Goal: Information Seeking & Learning: Find contact information

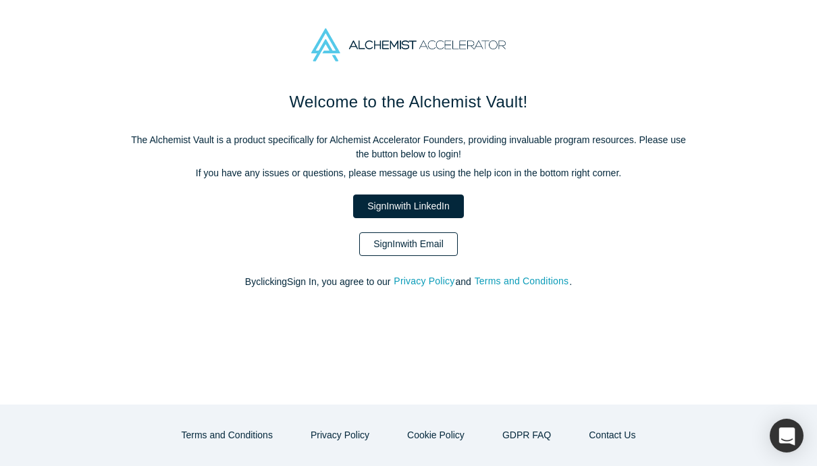
click at [437, 248] on link "Sign In with Email" at bounding box center [408, 244] width 99 height 24
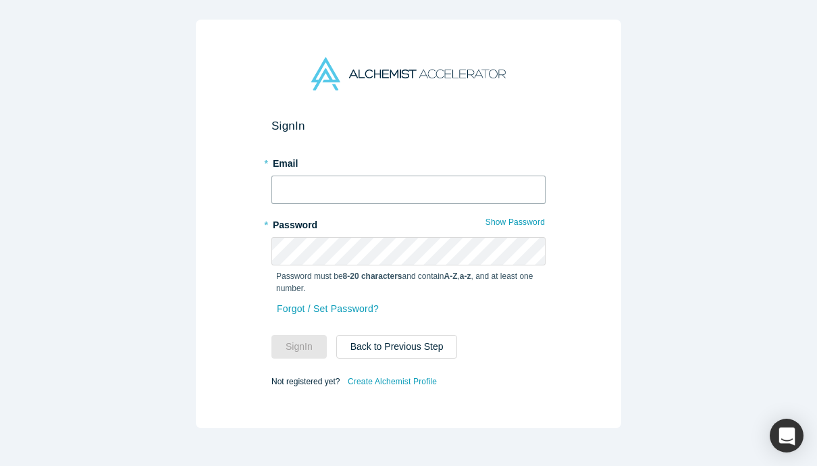
click at [412, 190] on input "text" at bounding box center [408, 189] width 274 height 28
type input "[EMAIL_ADDRESS][DOMAIN_NAME]"
click at [293, 356] on button "Sign In" at bounding box center [298, 347] width 55 height 24
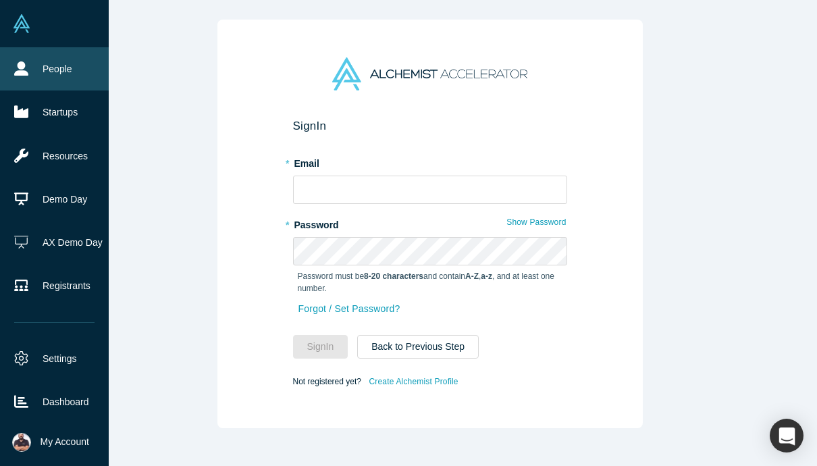
click at [51, 75] on link "People" at bounding box center [54, 68] width 109 height 43
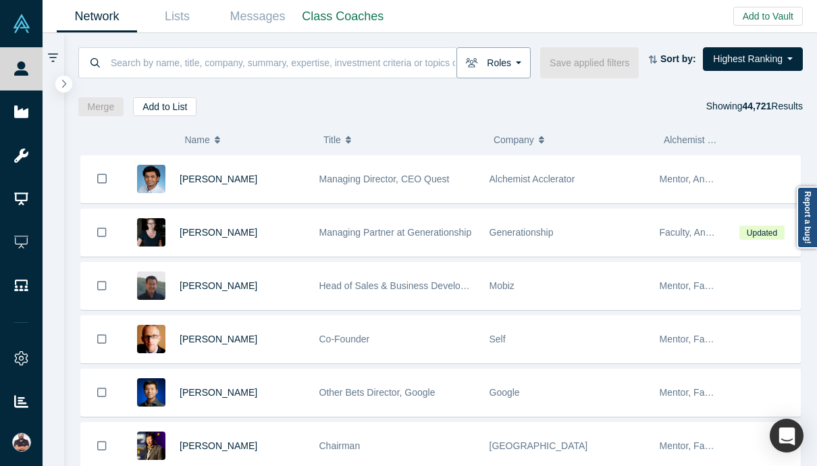
click at [518, 58] on button "Roles" at bounding box center [493, 62] width 74 height 31
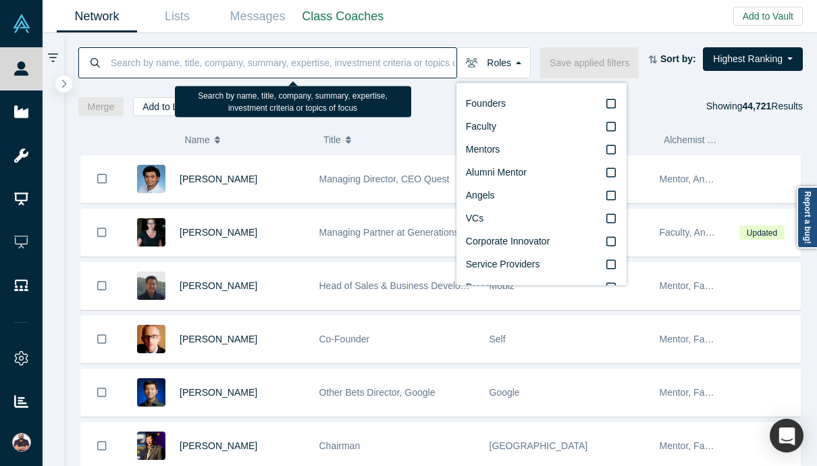
click at [328, 61] on input at bounding box center [282, 63] width 347 height 32
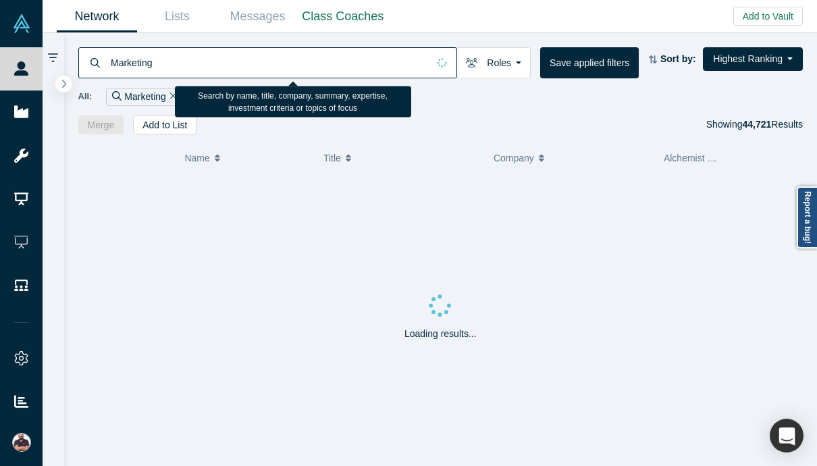
click at [223, 61] on input "Marketing" at bounding box center [268, 63] width 319 height 32
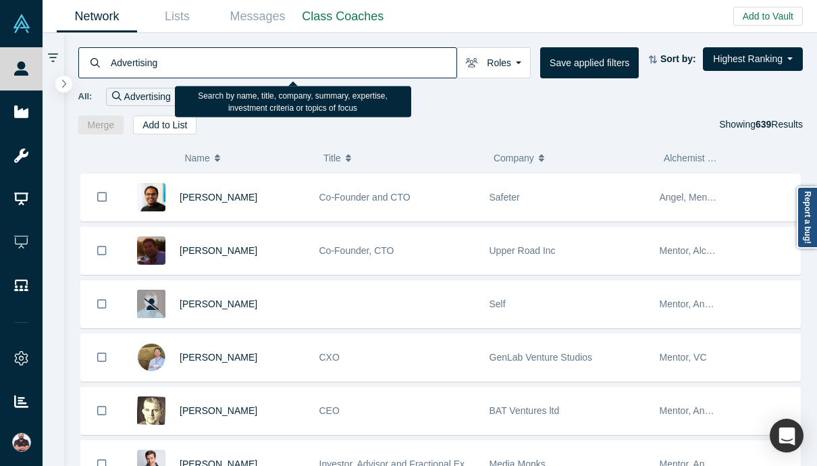
click at [174, 47] on input "Advertising" at bounding box center [282, 63] width 347 height 32
type input "Digital Marketing"
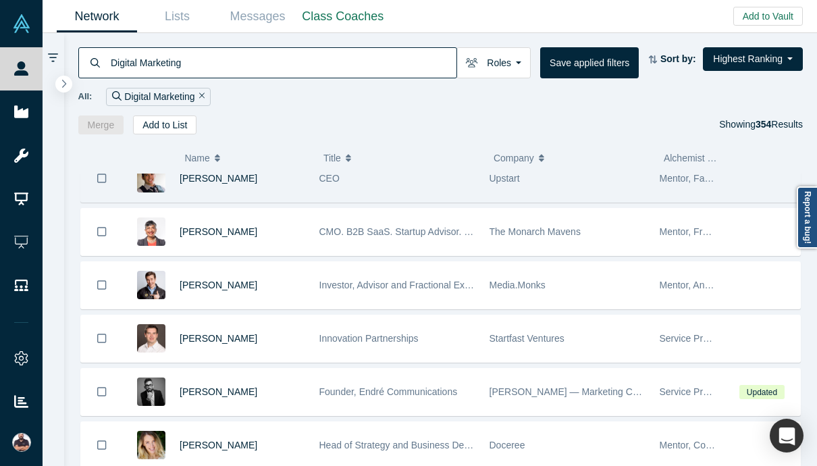
scroll to position [196, 0]
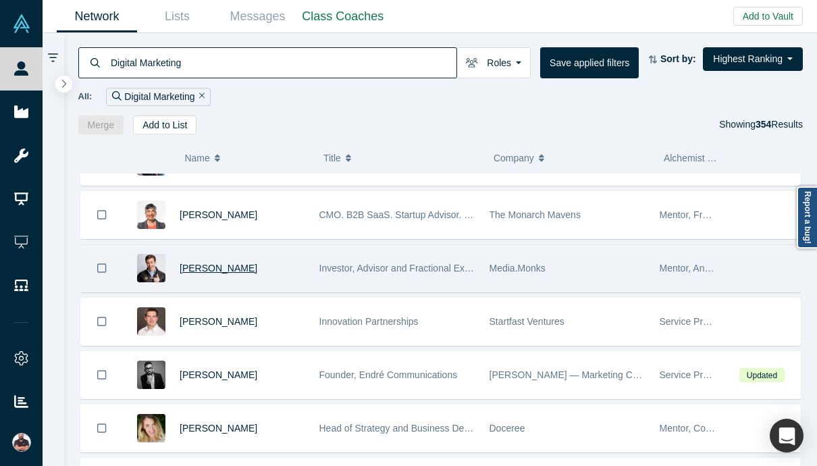
click at [199, 265] on span "[PERSON_NAME]" at bounding box center [219, 268] width 78 height 11
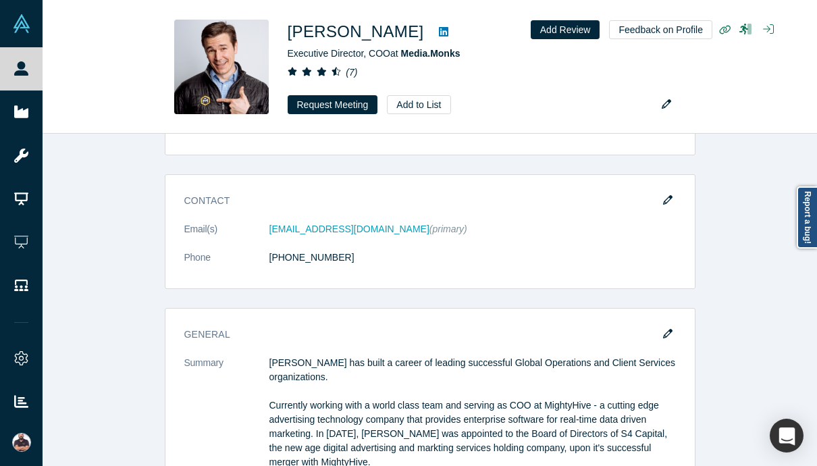
scroll to position [1266, 0]
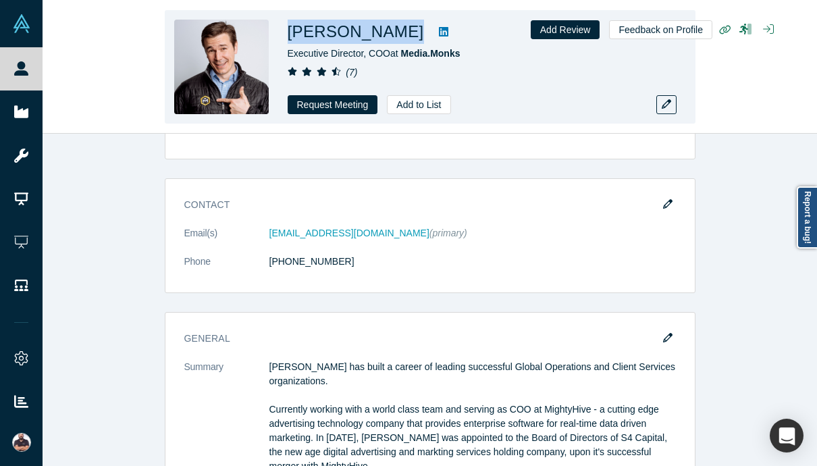
drag, startPoint x: 427, startPoint y: 28, endPoint x: 292, endPoint y: 23, distance: 135.1
click at [292, 23] on div "[PERSON_NAME]" at bounding box center [477, 32] width 378 height 24
copy div "[PERSON_NAME]"
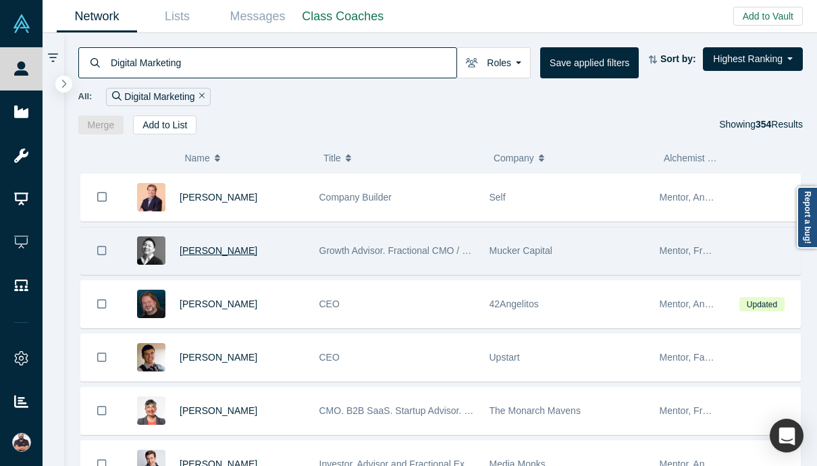
click at [213, 252] on span "[PERSON_NAME]" at bounding box center [219, 250] width 78 height 11
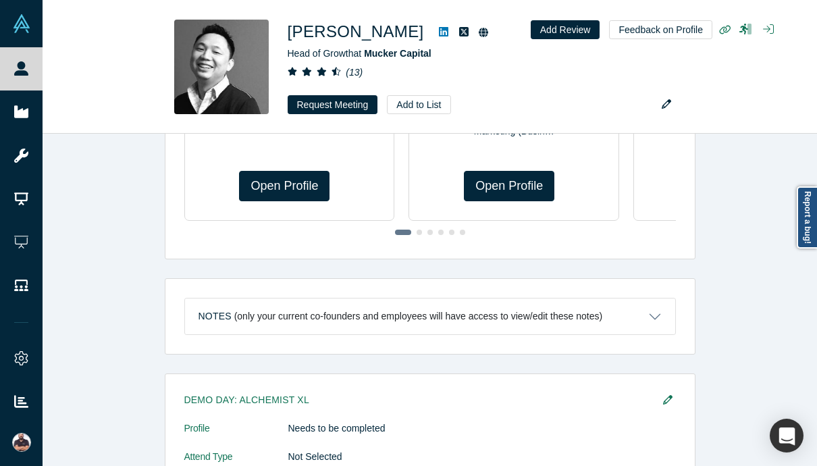
scroll to position [161, 0]
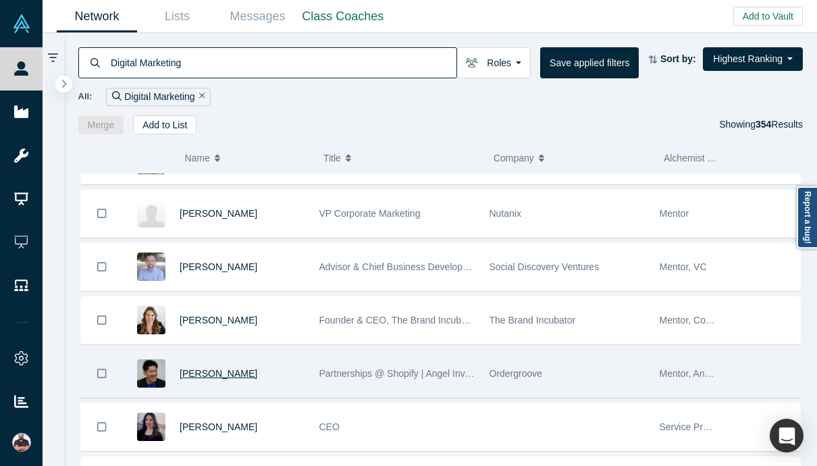
scroll to position [618, 0]
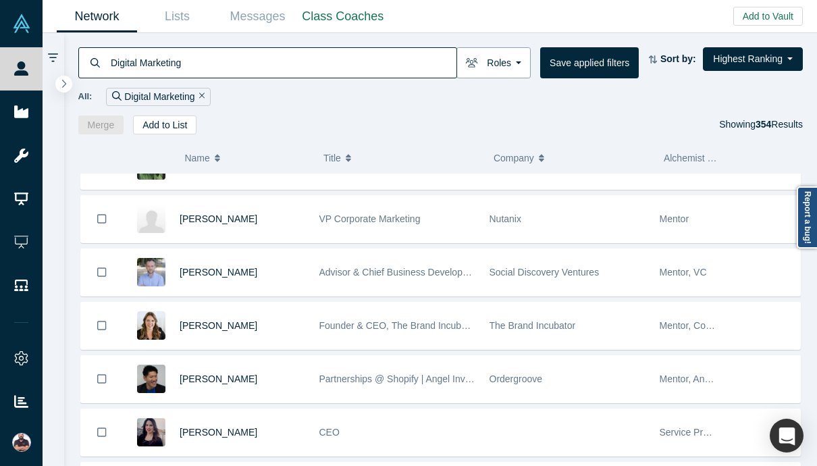
click at [510, 61] on button "Roles" at bounding box center [493, 62] width 74 height 31
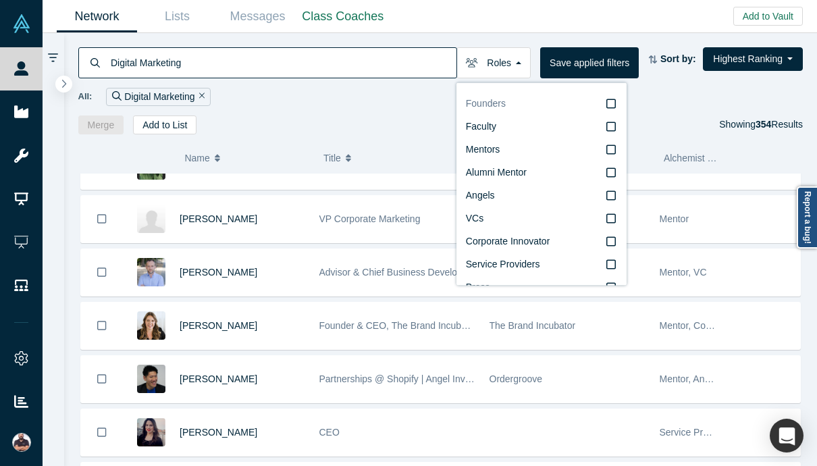
click at [562, 104] on label "Founders" at bounding box center [541, 103] width 151 height 23
click at [0, 0] on input "Founders" at bounding box center [0, 0] width 0 height 0
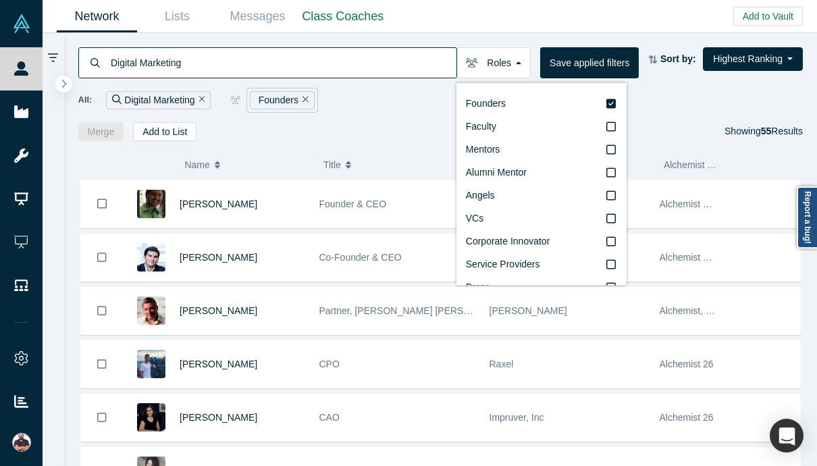
click at [410, 142] on div "( 0 ) Name Title Company Alchemist Role [PERSON_NAME] Founder & CEO Metadata Al…" at bounding box center [440, 303] width 753 height 325
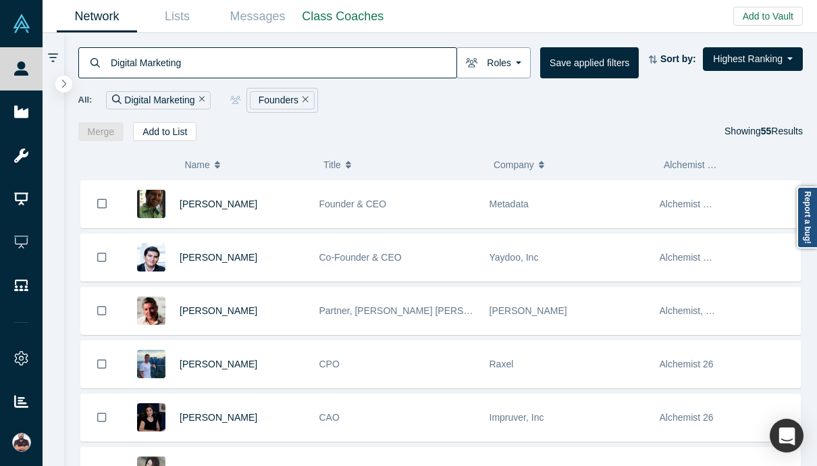
click at [510, 71] on button "Roles" at bounding box center [493, 62] width 74 height 31
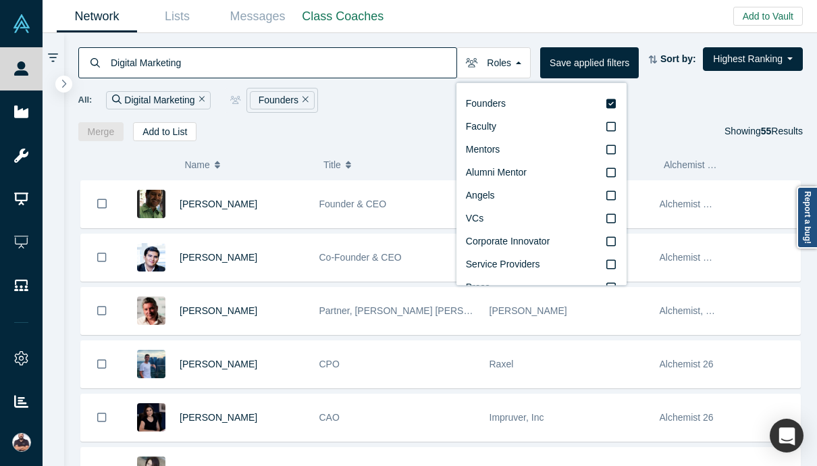
click at [303, 98] on icon "Remove Filter" at bounding box center [305, 100] width 6 height 6
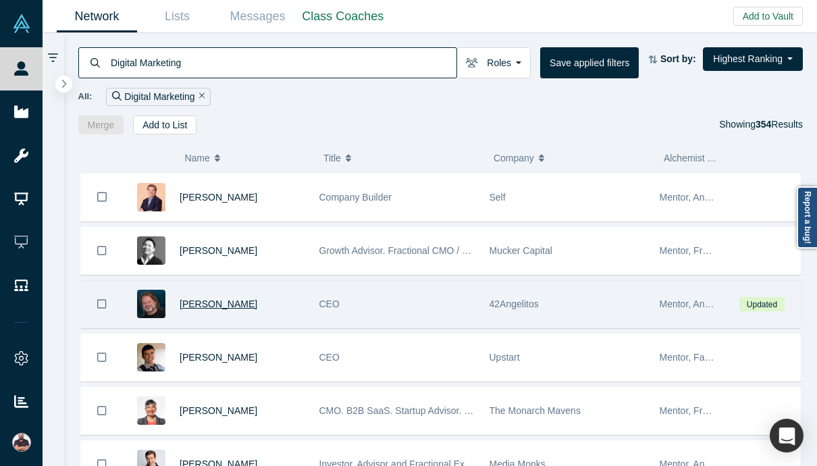
click at [220, 306] on span "[PERSON_NAME]" at bounding box center [219, 303] width 78 height 11
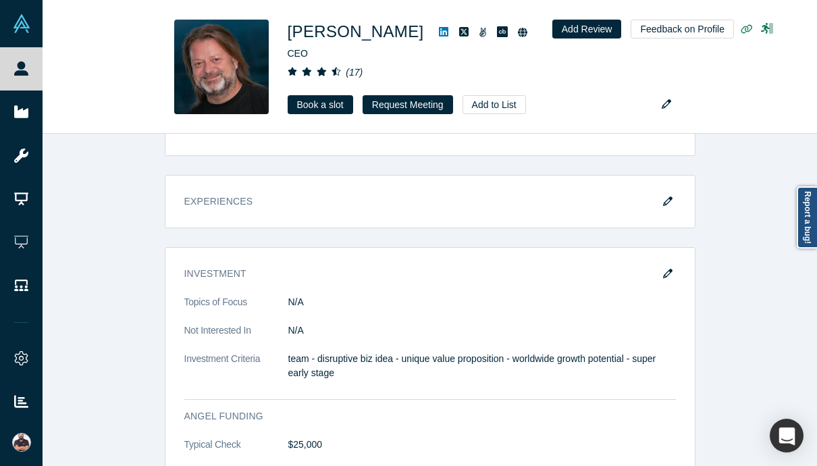
scroll to position [624, 0]
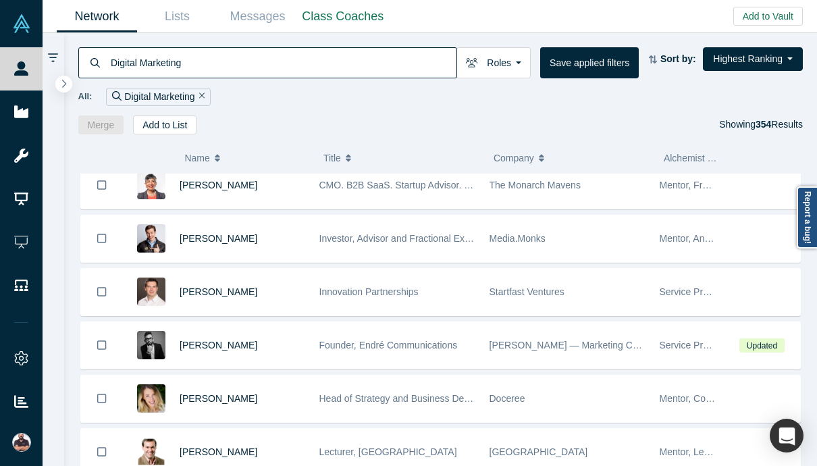
scroll to position [225, 0]
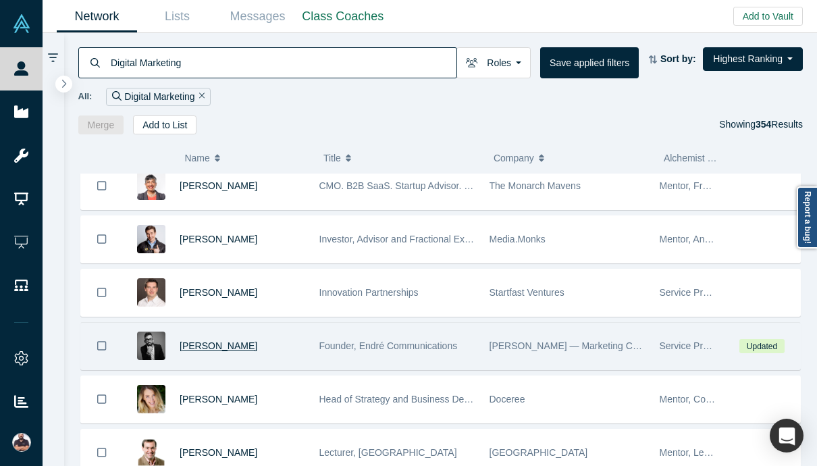
click at [213, 344] on span "[PERSON_NAME]" at bounding box center [219, 345] width 78 height 11
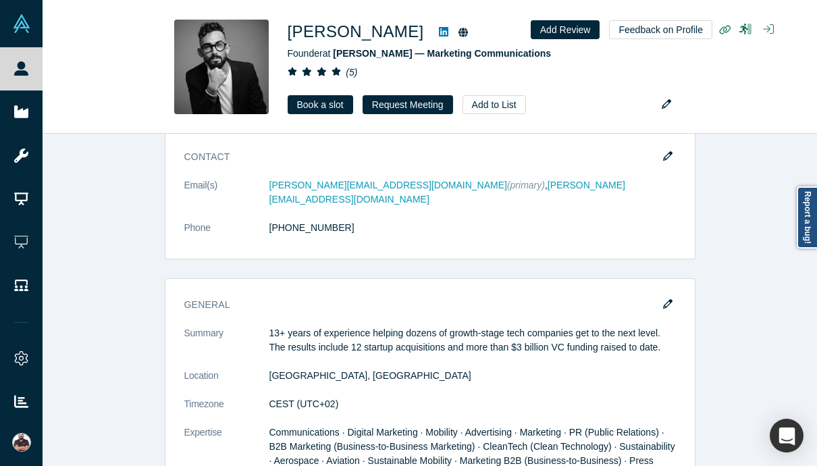
scroll to position [1010, 0]
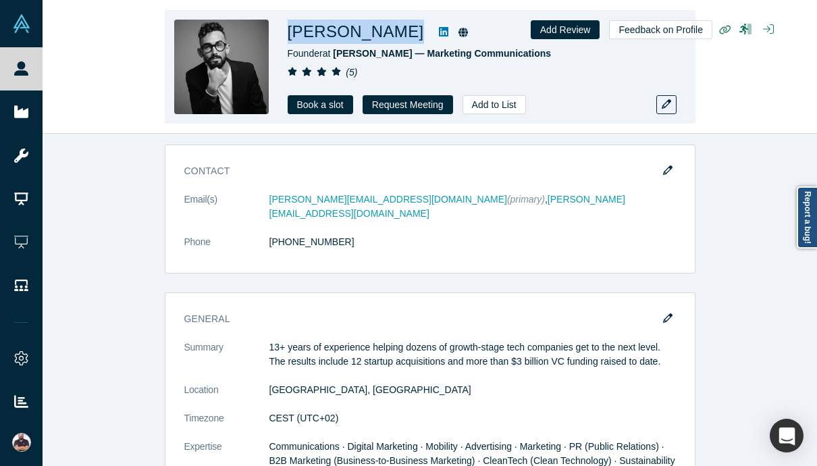
drag, startPoint x: 382, startPoint y: 32, endPoint x: 288, endPoint y: 32, distance: 93.8
click at [288, 32] on div "[PERSON_NAME]" at bounding box center [477, 32] width 378 height 24
copy div "[PERSON_NAME]"
